Goal: Communication & Community: Answer question/provide support

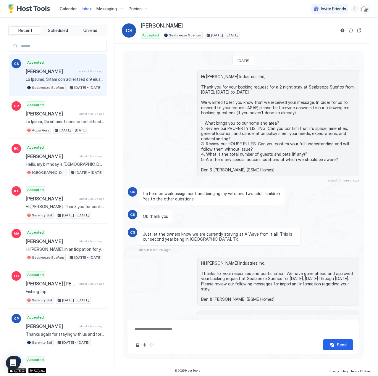
scroll to position [484, 0]
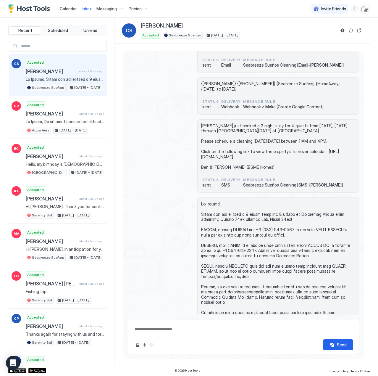
click at [66, 7] on span "Calendar" at bounding box center [68, 8] width 17 height 5
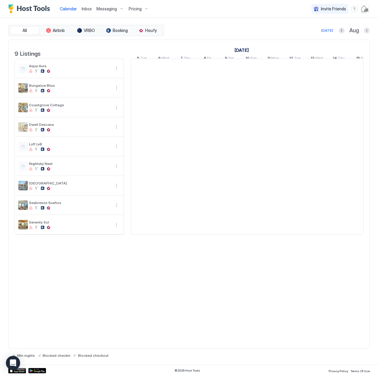
scroll to position [0, 329]
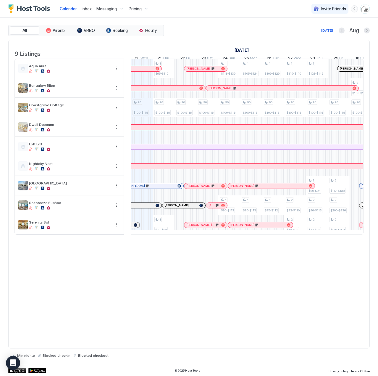
click at [86, 8] on span "Inbox" at bounding box center [87, 8] width 10 height 5
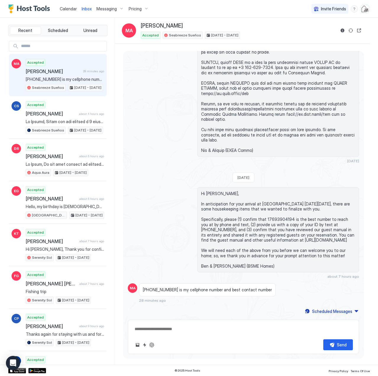
scroll to position [285, 0]
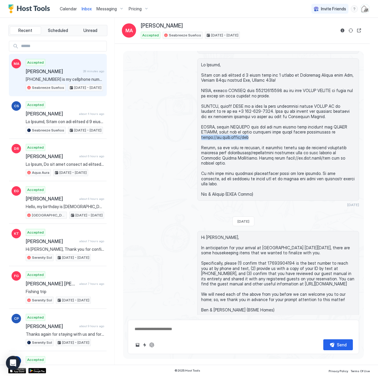
drag, startPoint x: 253, startPoint y: 162, endPoint x: 200, endPoint y: 161, distance: 53.0
click at [201, 161] on span at bounding box center [278, 129] width 154 height 135
copy span "[URL][DOMAIN_NAME]"
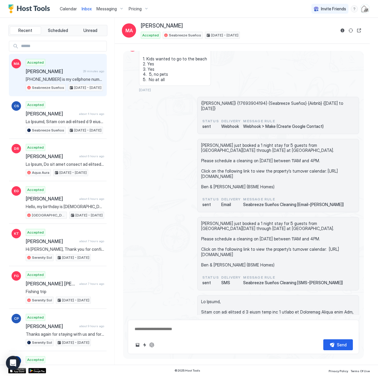
scroll to position [0, 0]
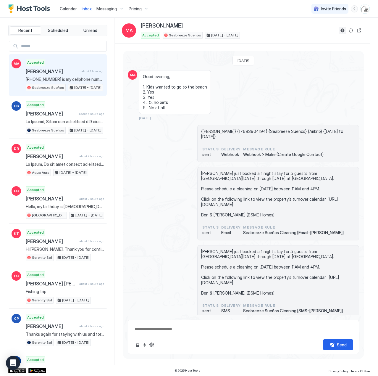
click at [341, 30] on button "Reservation information" at bounding box center [342, 30] width 7 height 7
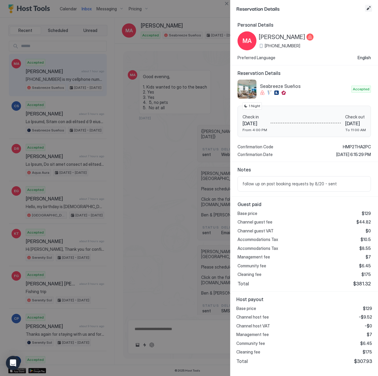
click at [368, 7] on button "Edit reservation" at bounding box center [368, 8] width 7 height 7
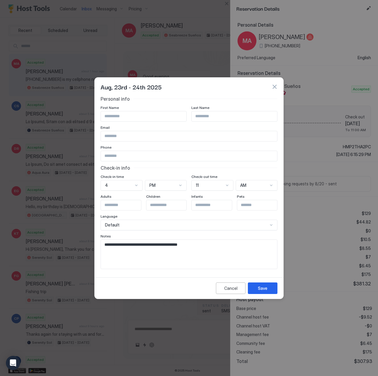
click at [219, 242] on textarea "**********" at bounding box center [189, 254] width 176 height 29
type textarea "**********"
click at [267, 292] on button "Save" at bounding box center [263, 288] width 30 height 12
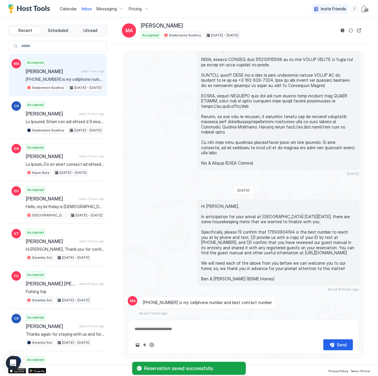
scroll to position [324, 0]
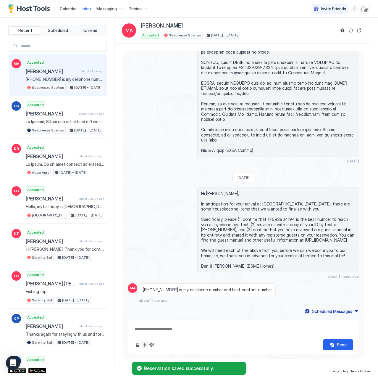
click at [145, 344] on button "Quick reply" at bounding box center [144, 344] width 7 height 7
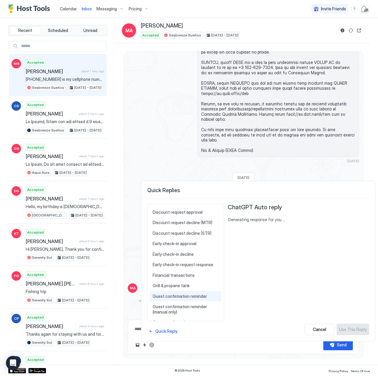
scroll to position [236, 0]
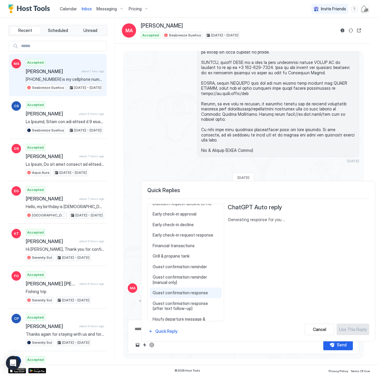
click at [188, 294] on span "Guest confirmation response" at bounding box center [186, 292] width 66 height 5
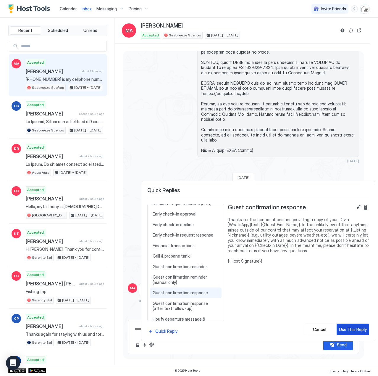
click at [348, 326] on div "Use This Reply" at bounding box center [353, 329] width 28 height 6
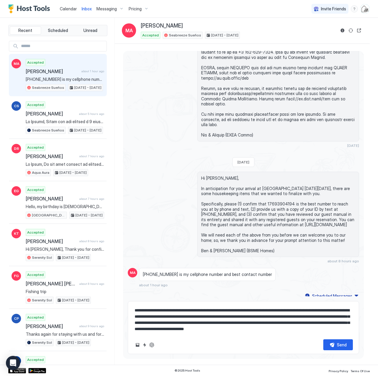
click at [251, 311] on textarea "**********" at bounding box center [243, 320] width 219 height 30
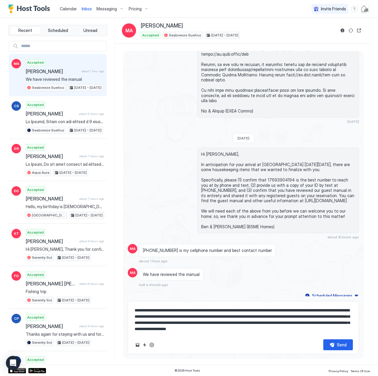
scroll to position [9, 0]
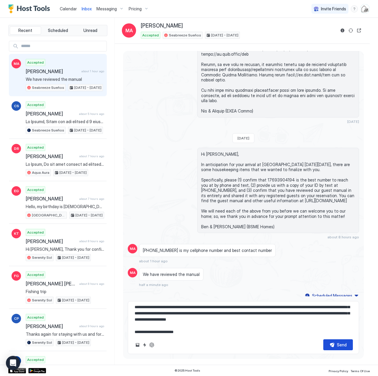
type textarea "**********"
click at [340, 344] on div "Send" at bounding box center [342, 344] width 10 height 6
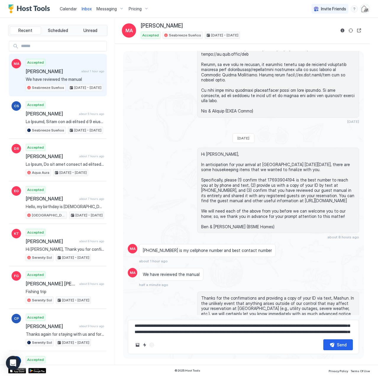
scroll to position [0, 0]
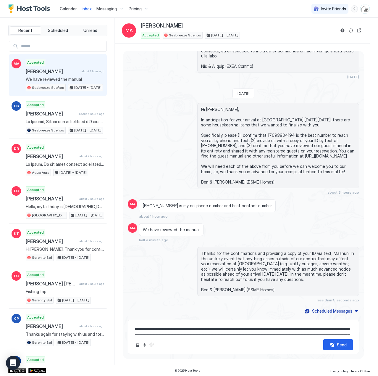
click at [66, 9] on span "Calendar" at bounding box center [68, 8] width 17 height 5
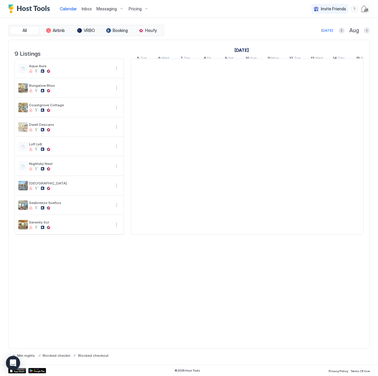
scroll to position [0, 329]
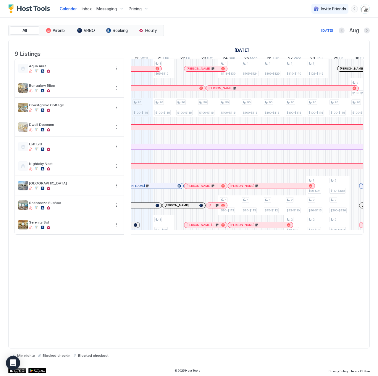
click at [82, 9] on span "Inbox" at bounding box center [87, 8] width 10 height 5
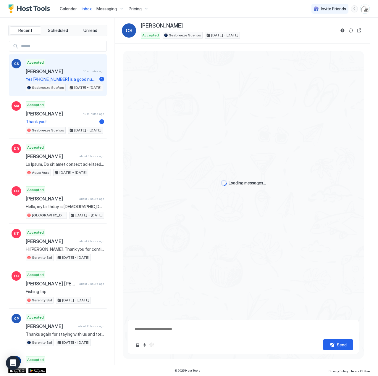
scroll to position [593, 0]
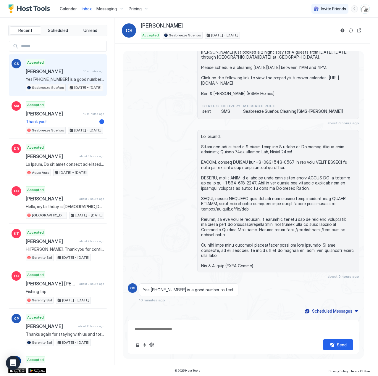
click at [42, 76] on div "Accepted [PERSON_NAME] South 16 minutes ago Yes [PHONE_NUMBER] is a good number…" at bounding box center [65, 75] width 78 height 33
click at [344, 31] on button "Reservation information" at bounding box center [342, 30] width 7 height 7
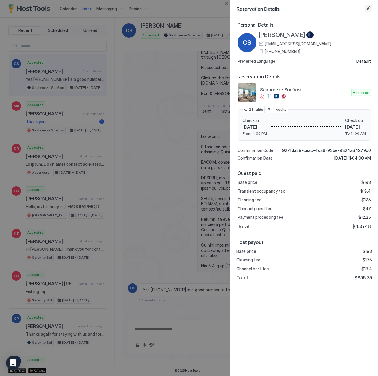
click at [368, 9] on button "Edit reservation" at bounding box center [368, 8] width 7 height 7
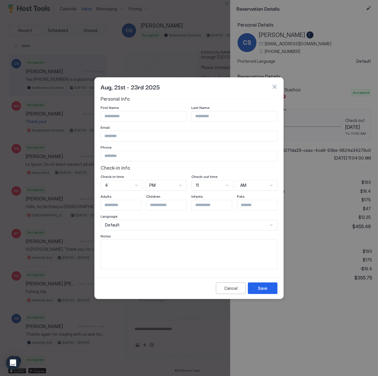
click at [126, 116] on input "Input Field" at bounding box center [143, 116] width 85 height 10
type input "**********"
type input "*****"
click at [263, 287] on div "Save" at bounding box center [262, 288] width 9 height 6
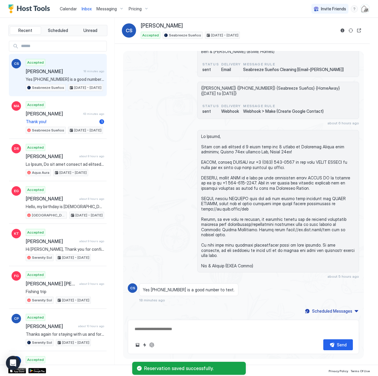
scroll to position [502, 0]
click at [177, 209] on div "about 5 hours ago" at bounding box center [243, 204] width 231 height 148
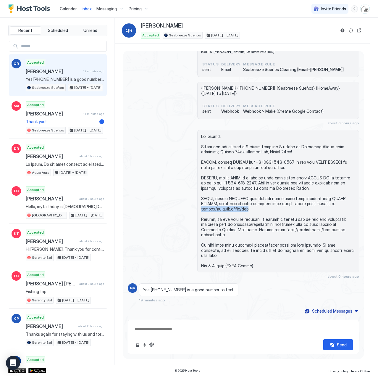
drag, startPoint x: 248, startPoint y: 219, endPoint x: 196, endPoint y: 220, distance: 52.4
click at [197, 220] on div at bounding box center [278, 201] width 162 height 142
copy span "[URL][DOMAIN_NAME]"
drag, startPoint x: 72, startPoint y: 7, endPoint x: 50, endPoint y: 16, distance: 23.9
click at [72, 7] on span "Calendar" at bounding box center [68, 8] width 17 height 5
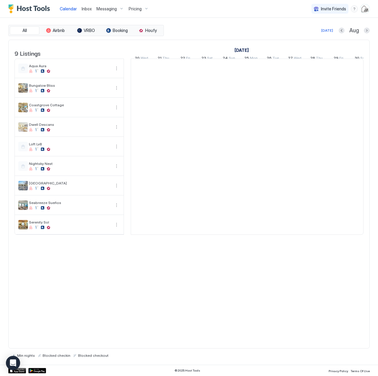
scroll to position [0, 329]
